Goal: Check status: Check status

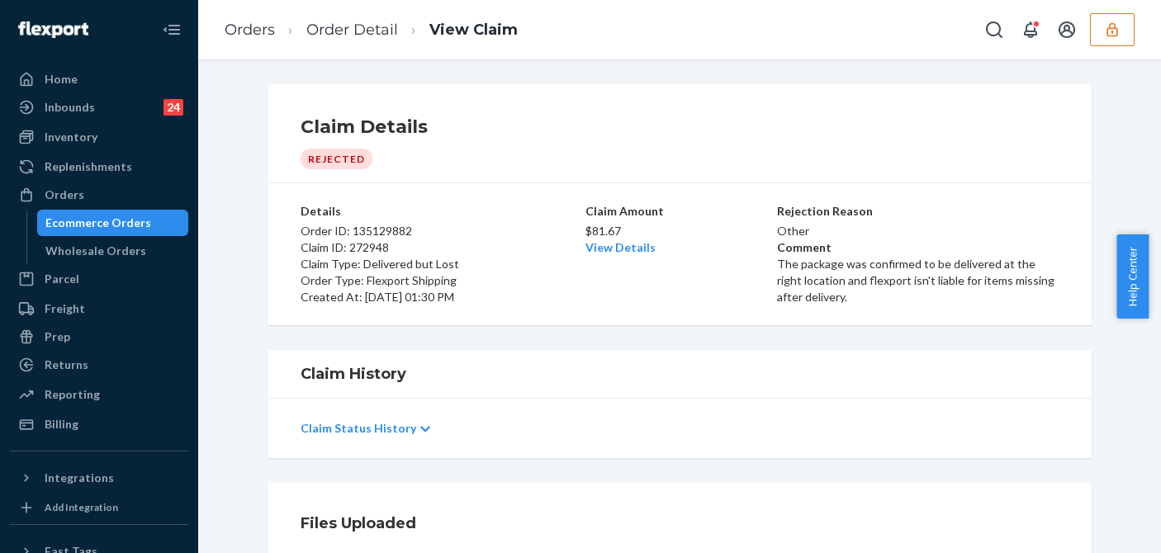
click at [1105, 37] on icon "button" at bounding box center [1112, 29] width 17 height 17
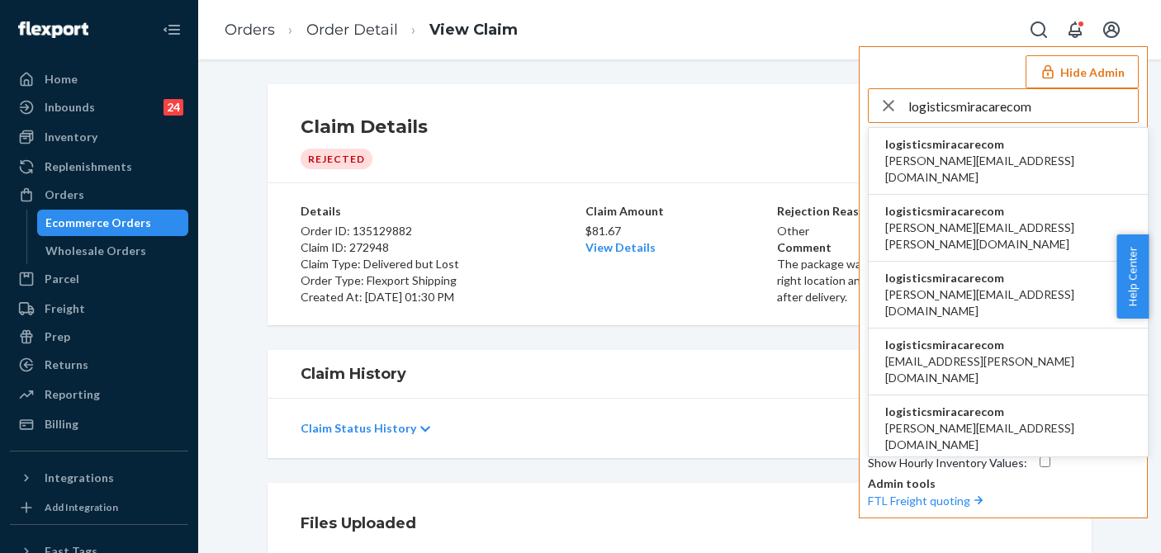
type input "logisticsmiracarecom"
click at [940, 159] on span "allyson.doorn@miracare.com" at bounding box center [1009, 169] width 246 height 33
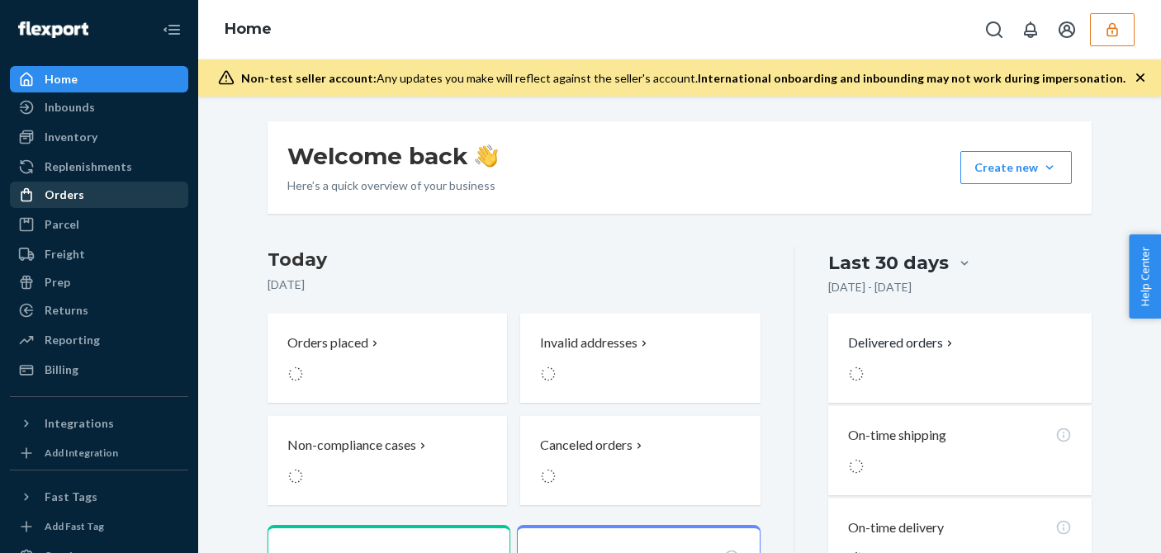
click at [92, 201] on div "Orders" at bounding box center [99, 194] width 175 height 23
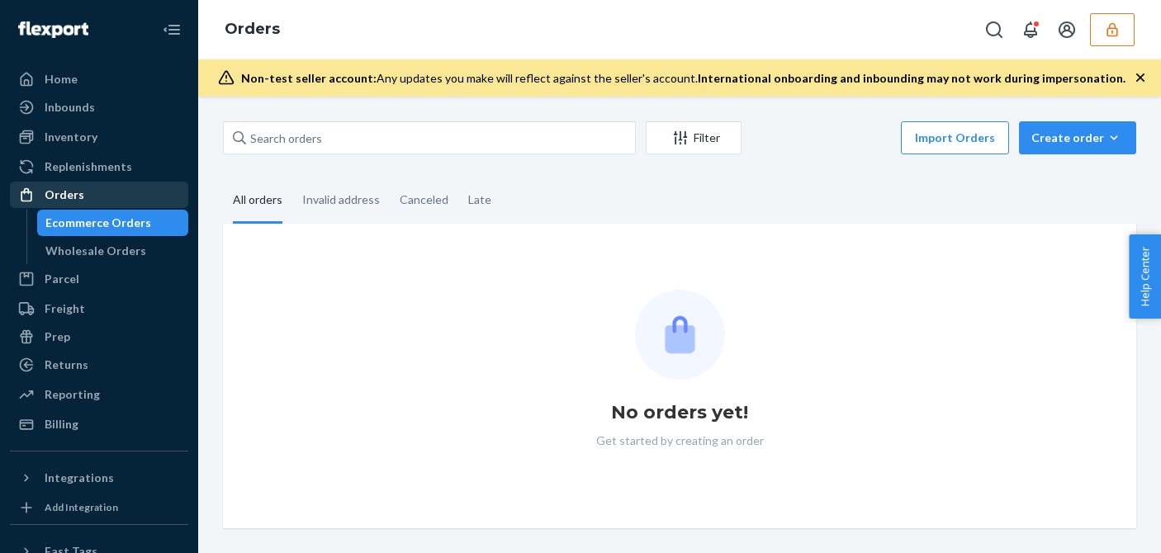
click at [88, 203] on div "Orders" at bounding box center [99, 194] width 175 height 23
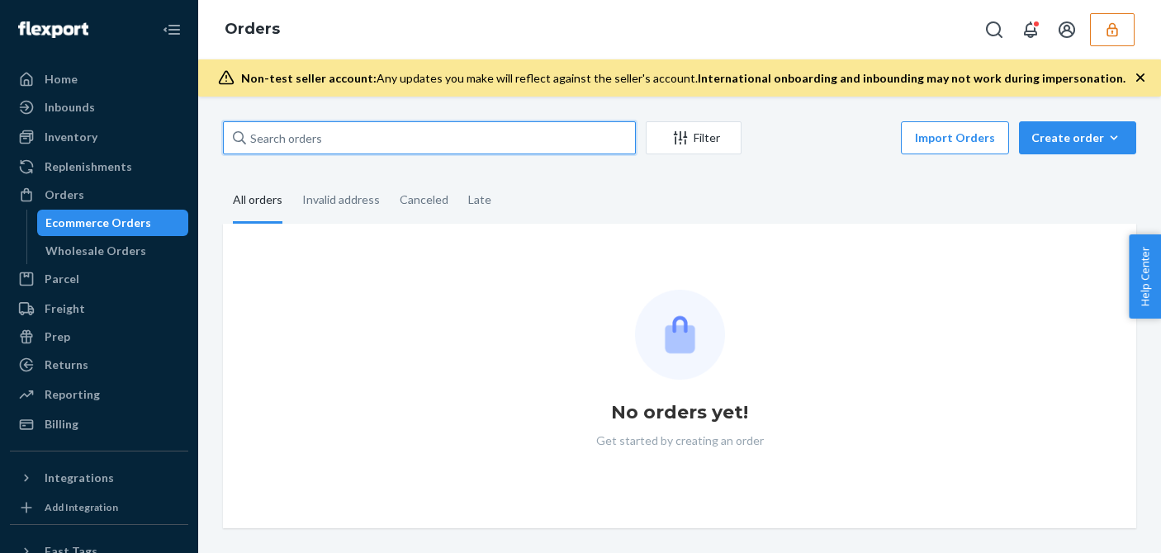
click at [377, 131] on input "text" at bounding box center [429, 137] width 413 height 33
paste input "494503MIRA"
type input "494503MIRA"
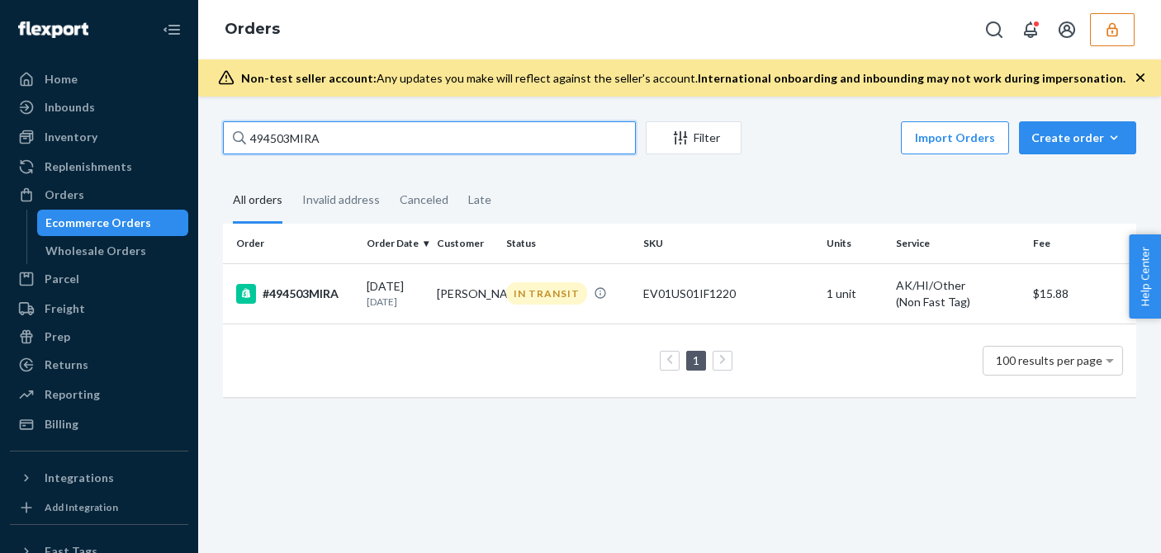
click at [363, 137] on input "494503MIRA" at bounding box center [429, 137] width 413 height 33
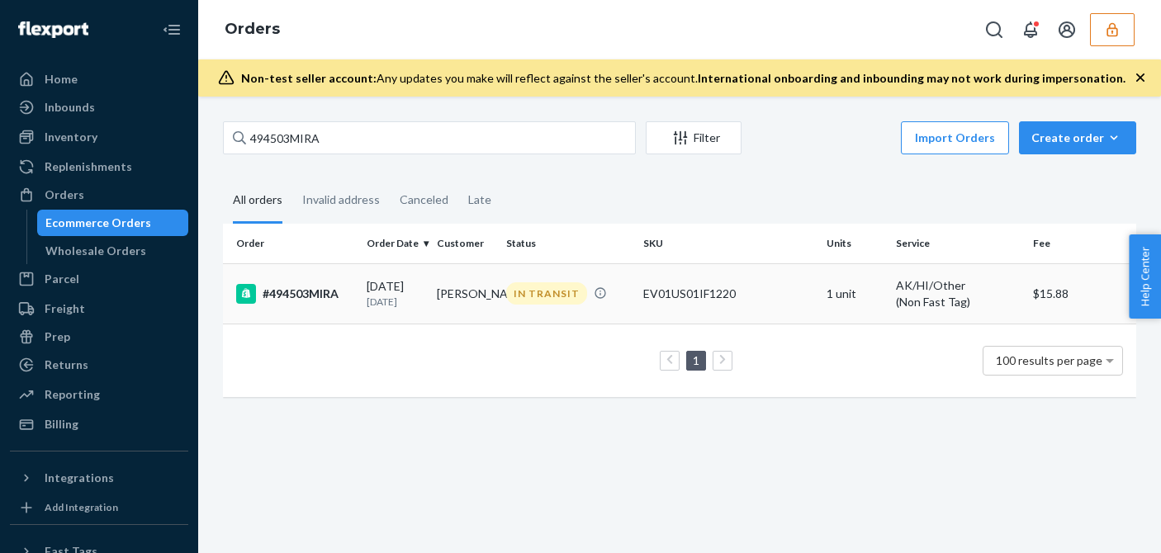
click at [355, 298] on td "#494503MIRA" at bounding box center [291, 294] width 137 height 60
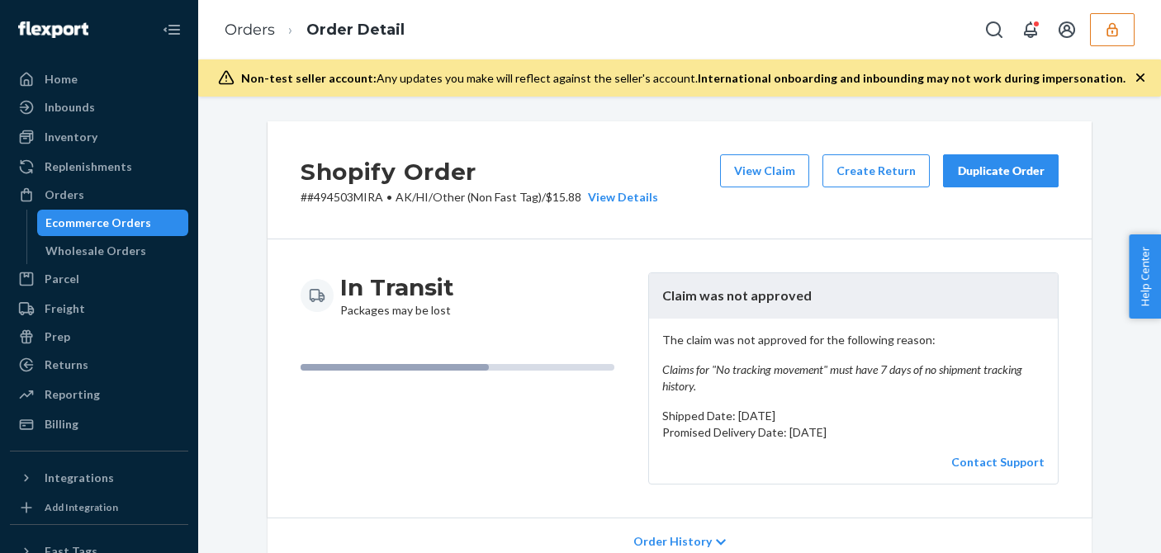
click at [737, 371] on em "Claims for "No tracking movement" must have 7 days of no shipment tracking hist…" at bounding box center [854, 378] width 382 height 33
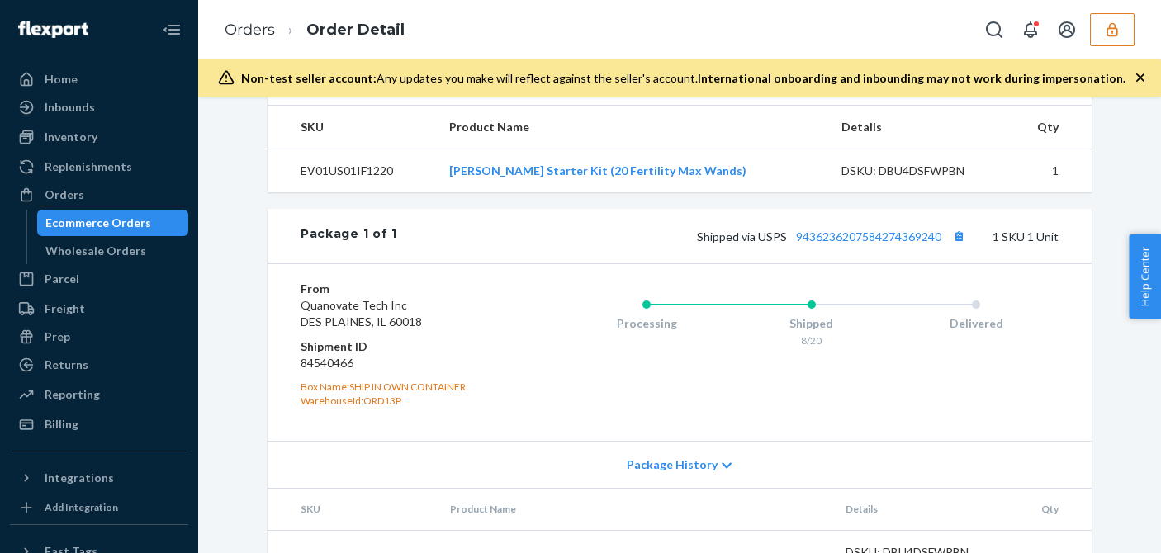
scroll to position [743, 0]
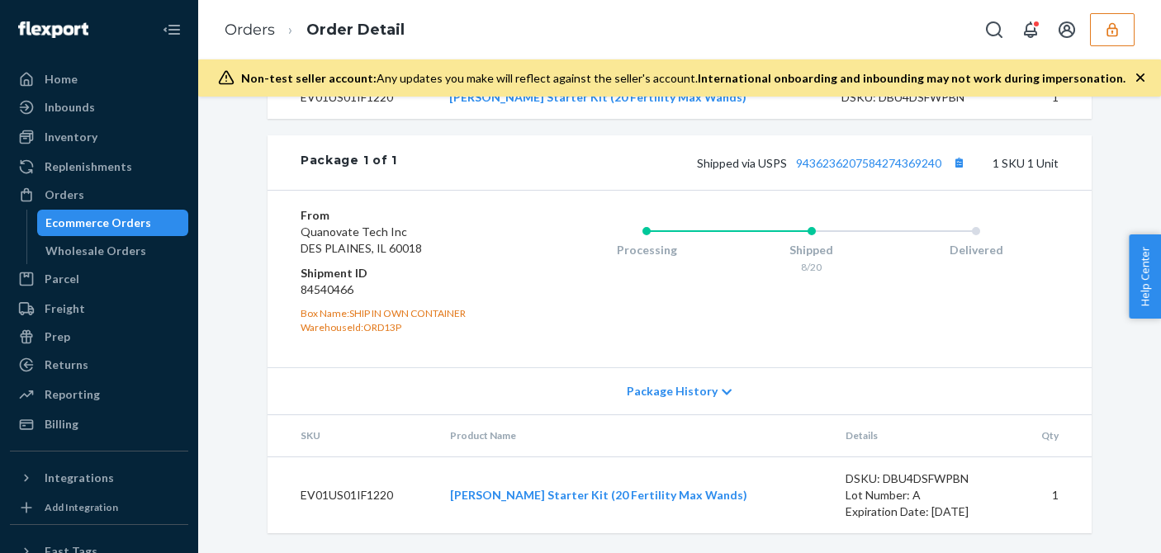
click at [830, 259] on div "Shipped" at bounding box center [811, 250] width 165 height 17
click at [844, 170] on link "9436236207584274369240" at bounding box center [868, 163] width 145 height 14
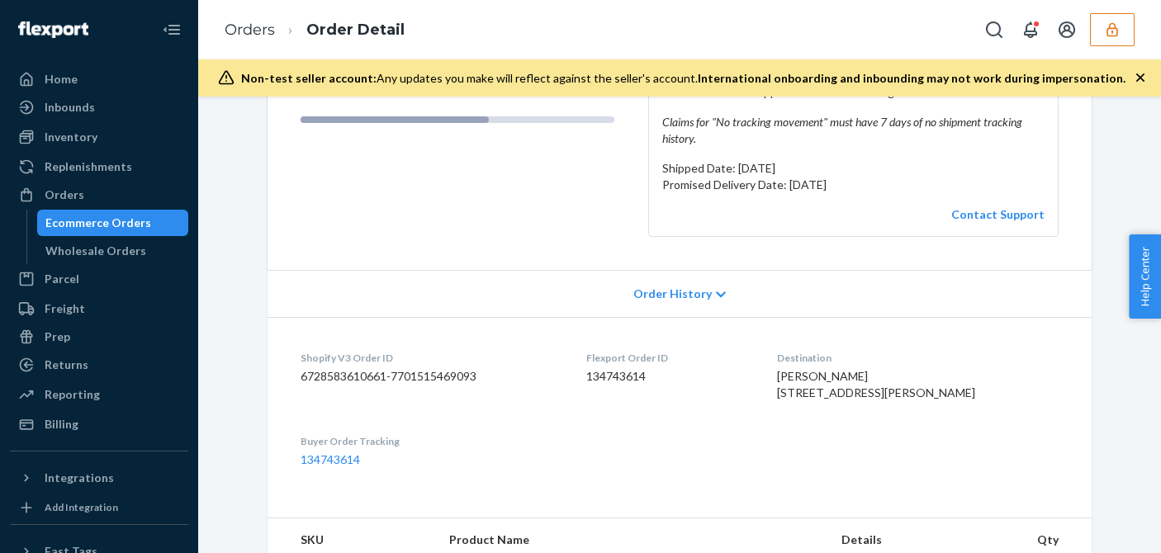
scroll to position [0, 0]
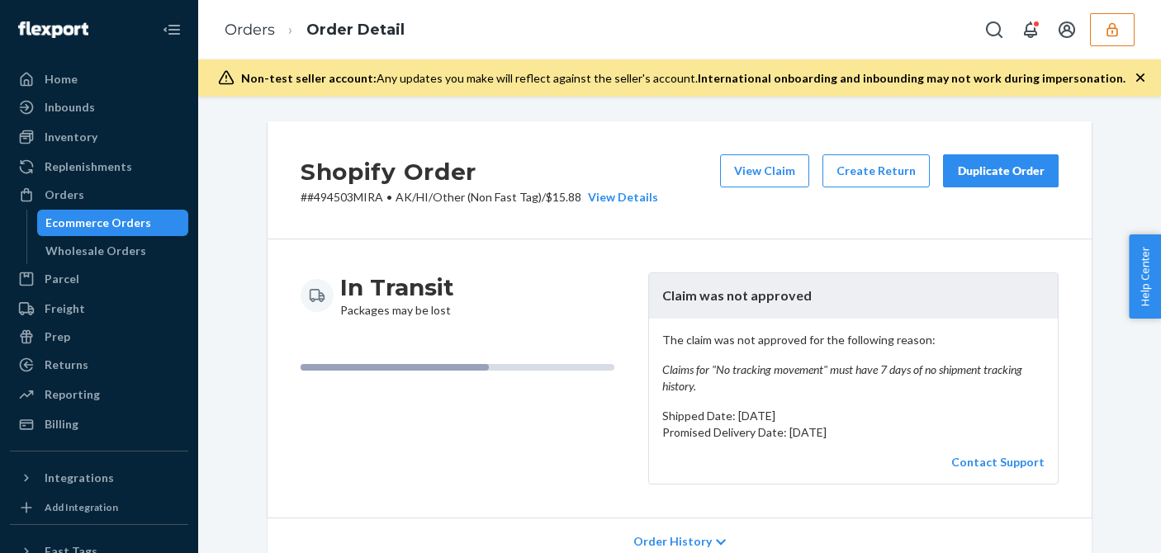
click at [989, 216] on div "Shopify Order # #494503MIRA • AK/HI/Other (Non Fast Tag) / $15.88 View Details …" at bounding box center [680, 180] width 824 height 118
click at [773, 173] on button "View Claim" at bounding box center [764, 170] width 89 height 33
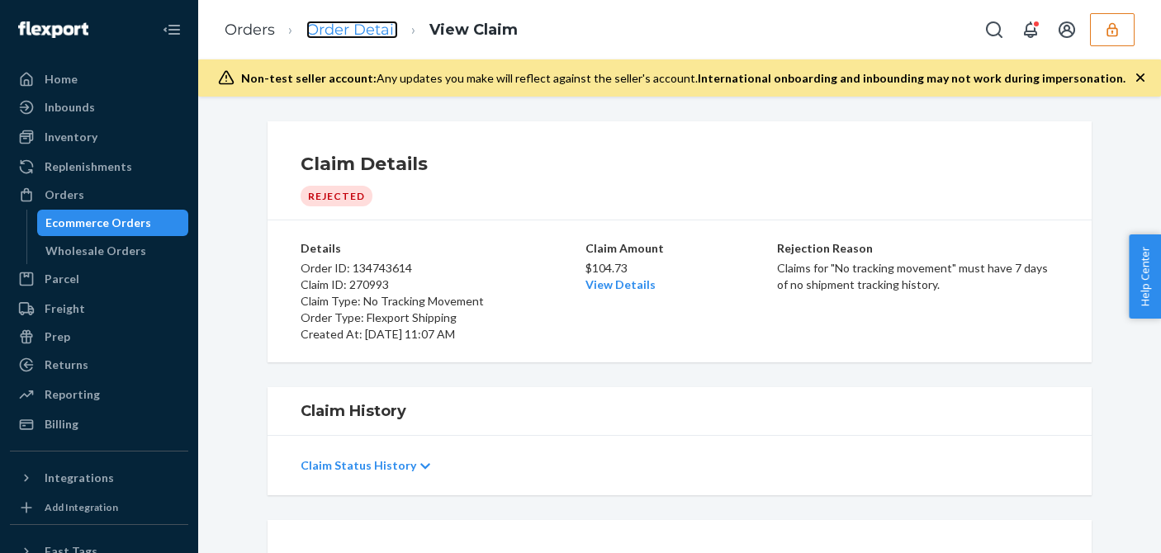
click at [338, 34] on link "Order Detail" at bounding box center [352, 30] width 92 height 18
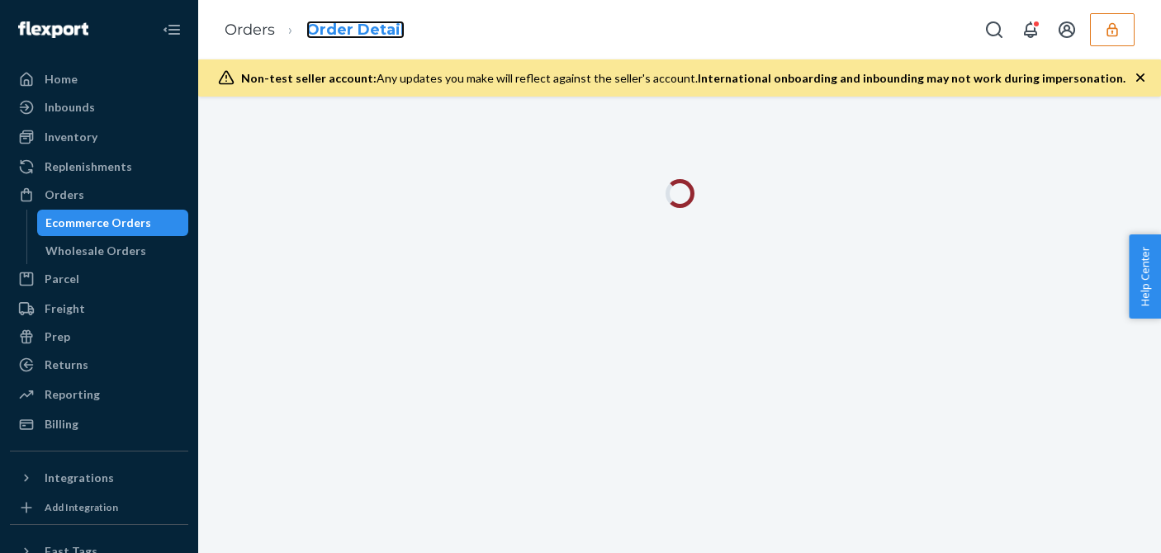
click at [345, 25] on link "Order Detail" at bounding box center [355, 30] width 98 height 18
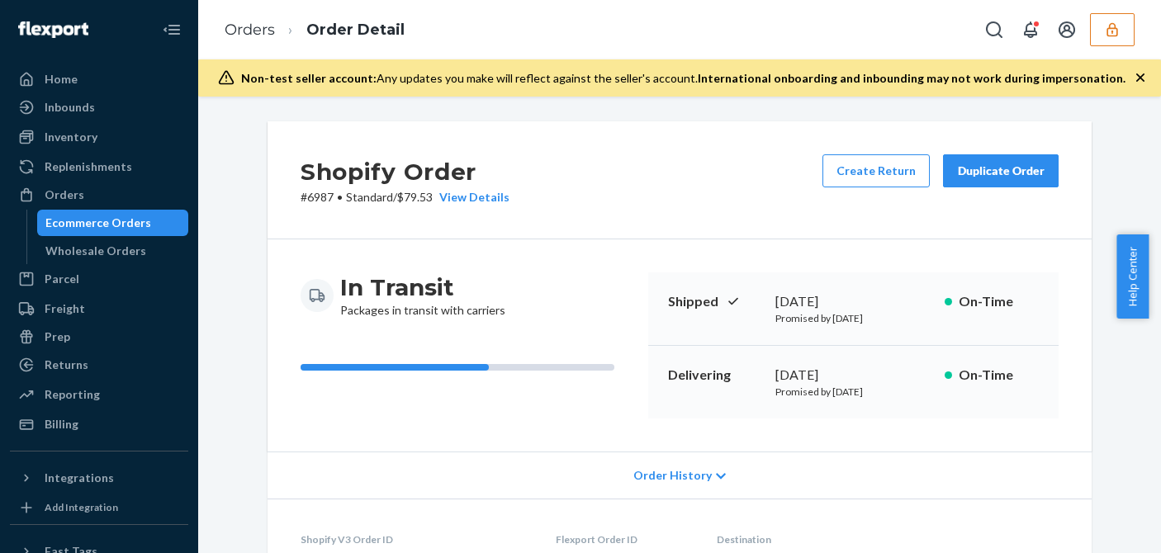
click at [777, 276] on div "Shipped [DATE] Promised by [DATE] On-Time" at bounding box center [853, 310] width 411 height 74
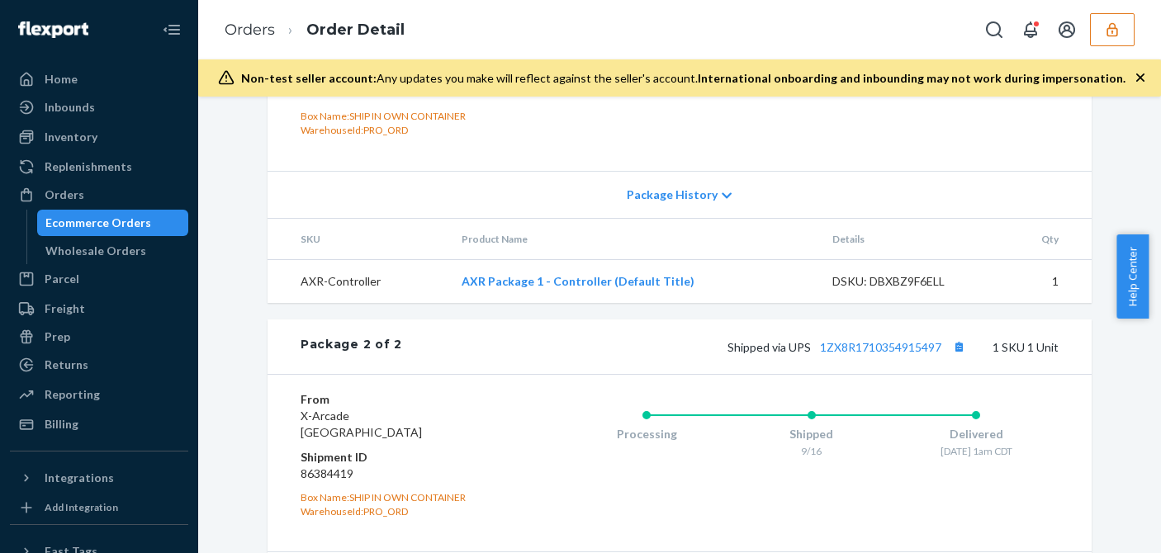
scroll to position [743, 0]
